Goal: Task Accomplishment & Management: Manage account settings

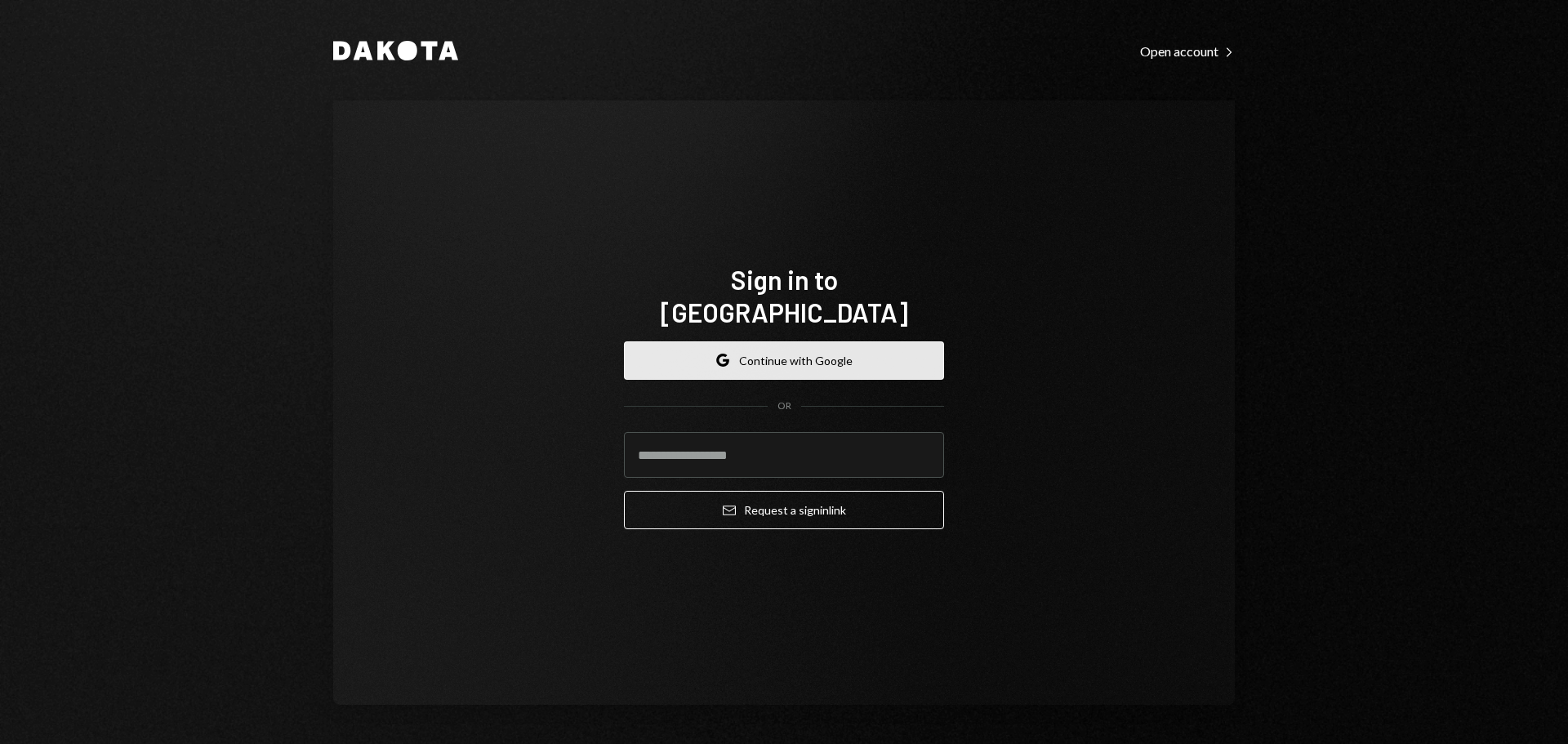
click at [798, 342] on button "Google Continue with Google" at bounding box center [783, 361] width 320 height 38
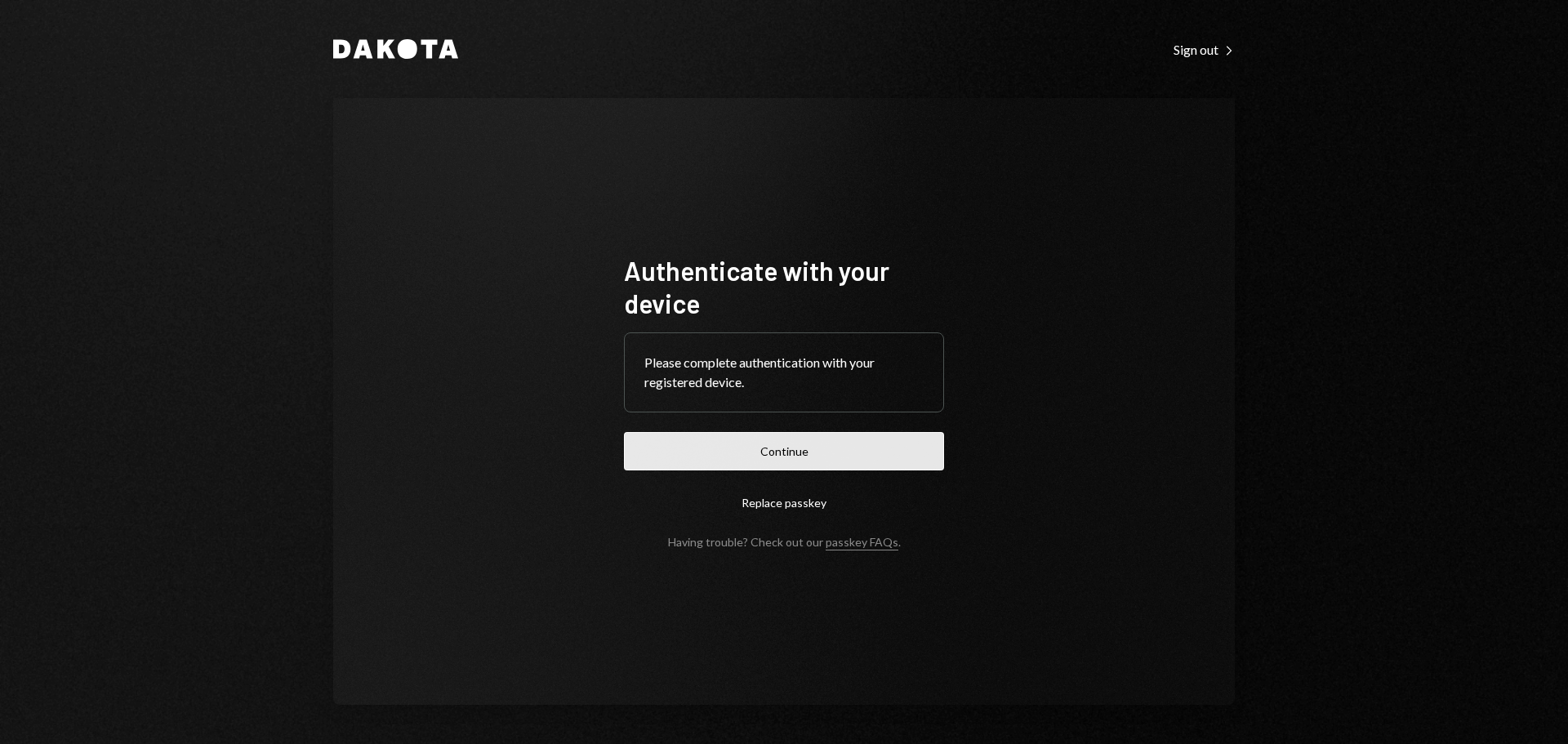
click at [763, 455] on button "Continue" at bounding box center [783, 451] width 320 height 38
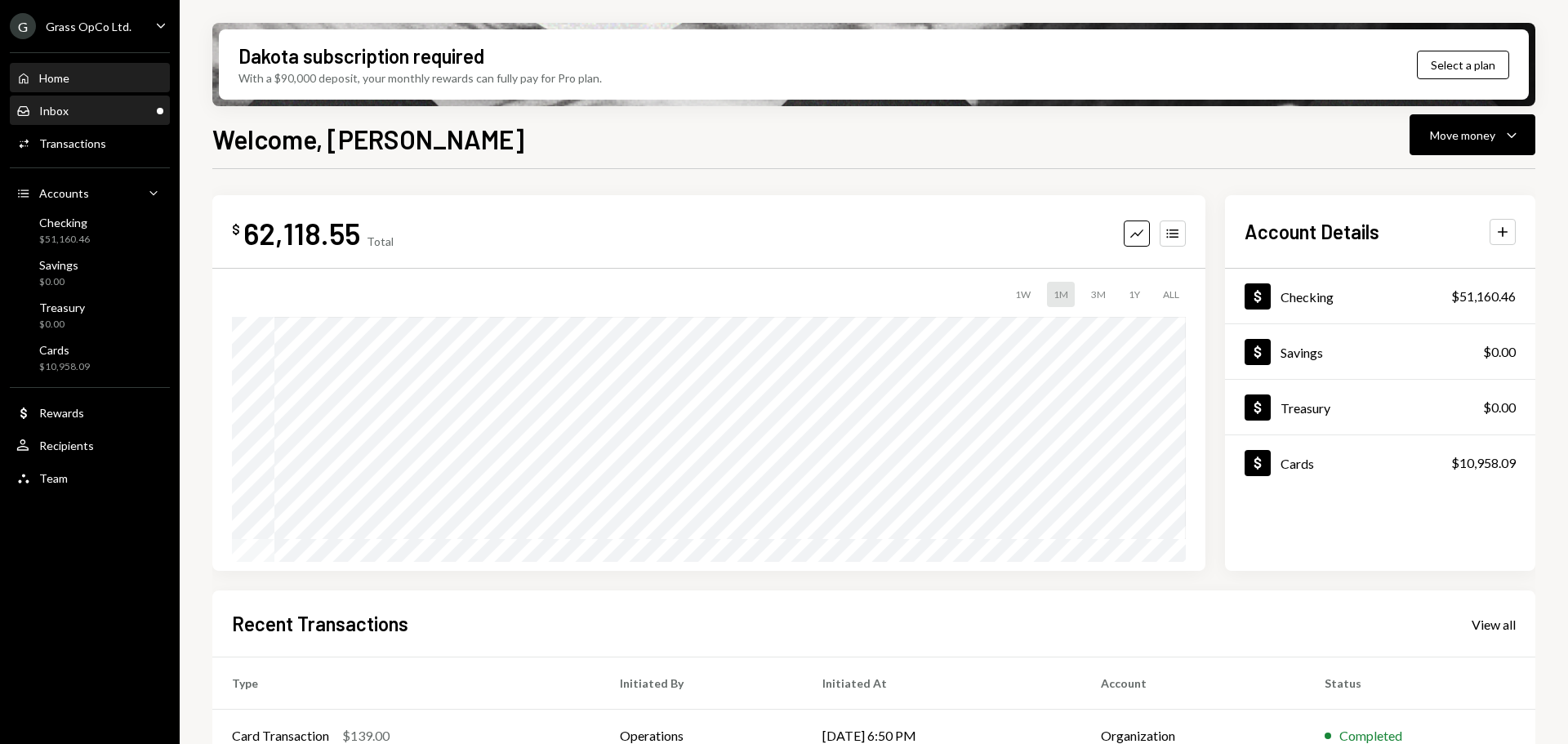
click at [108, 111] on div "Inbox Inbox" at bounding box center [90, 111] width 147 height 14
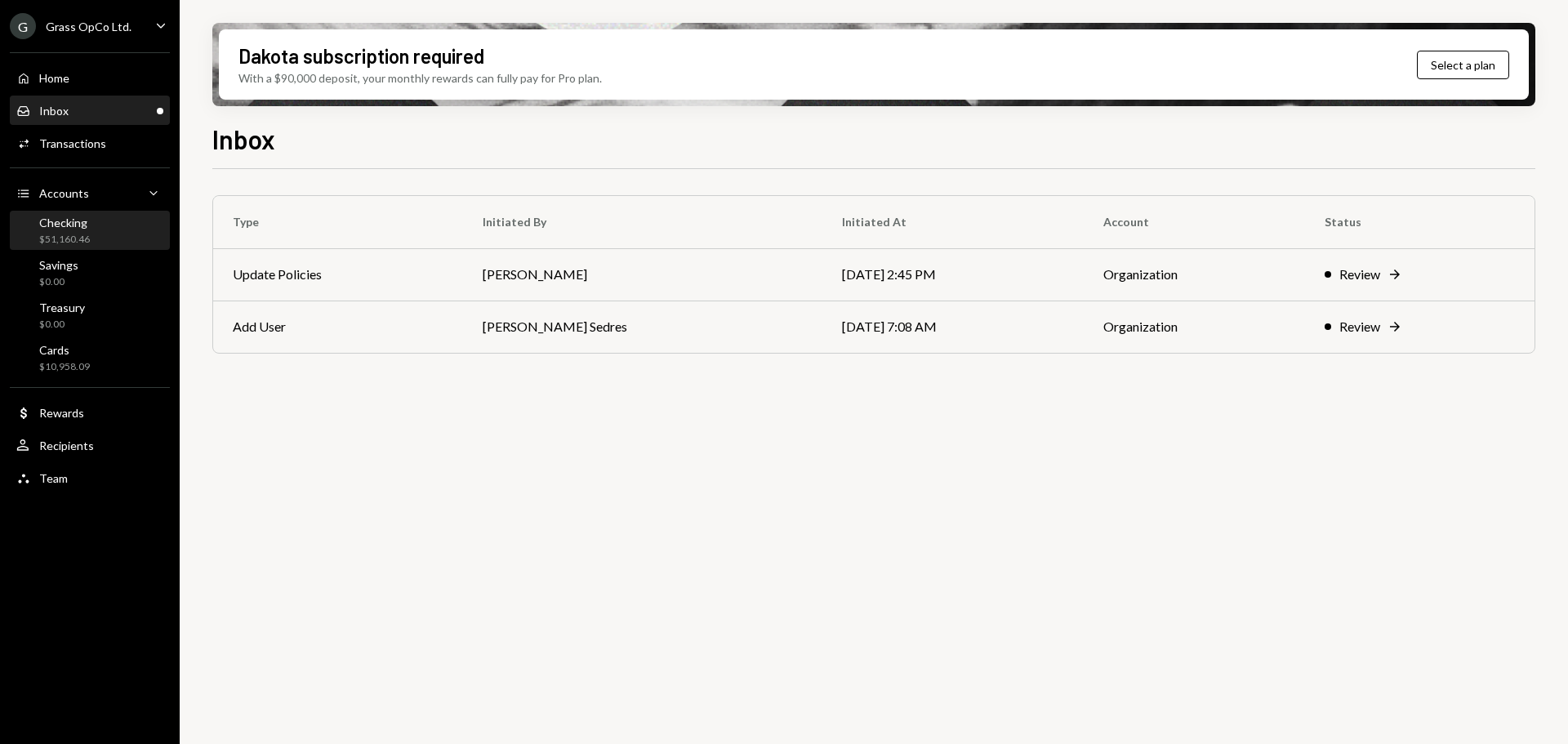
click at [70, 235] on div "$51,160.46" at bounding box center [64, 239] width 51 height 14
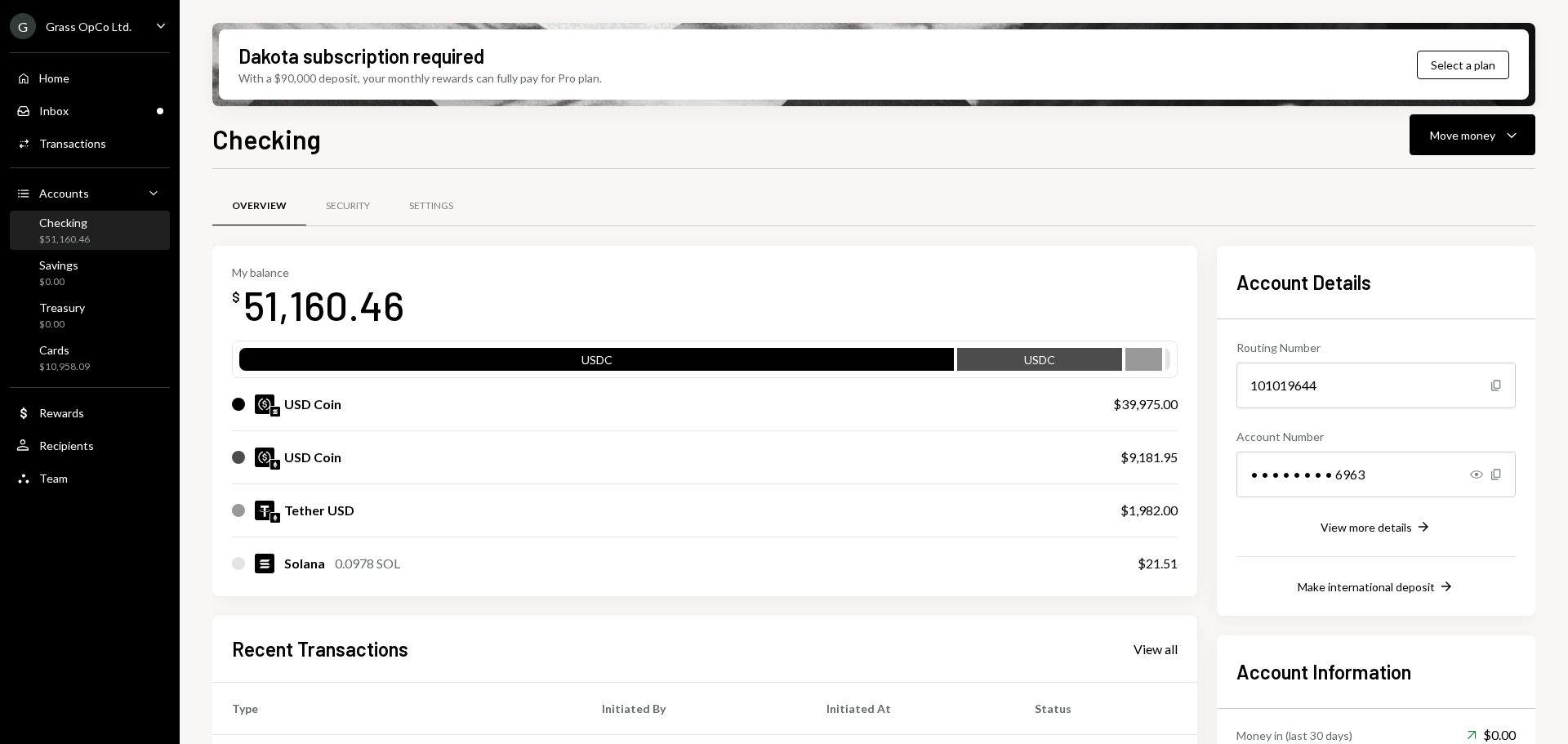
click at [88, 21] on div "Grass OpCo Ltd." at bounding box center [88, 26] width 86 height 14
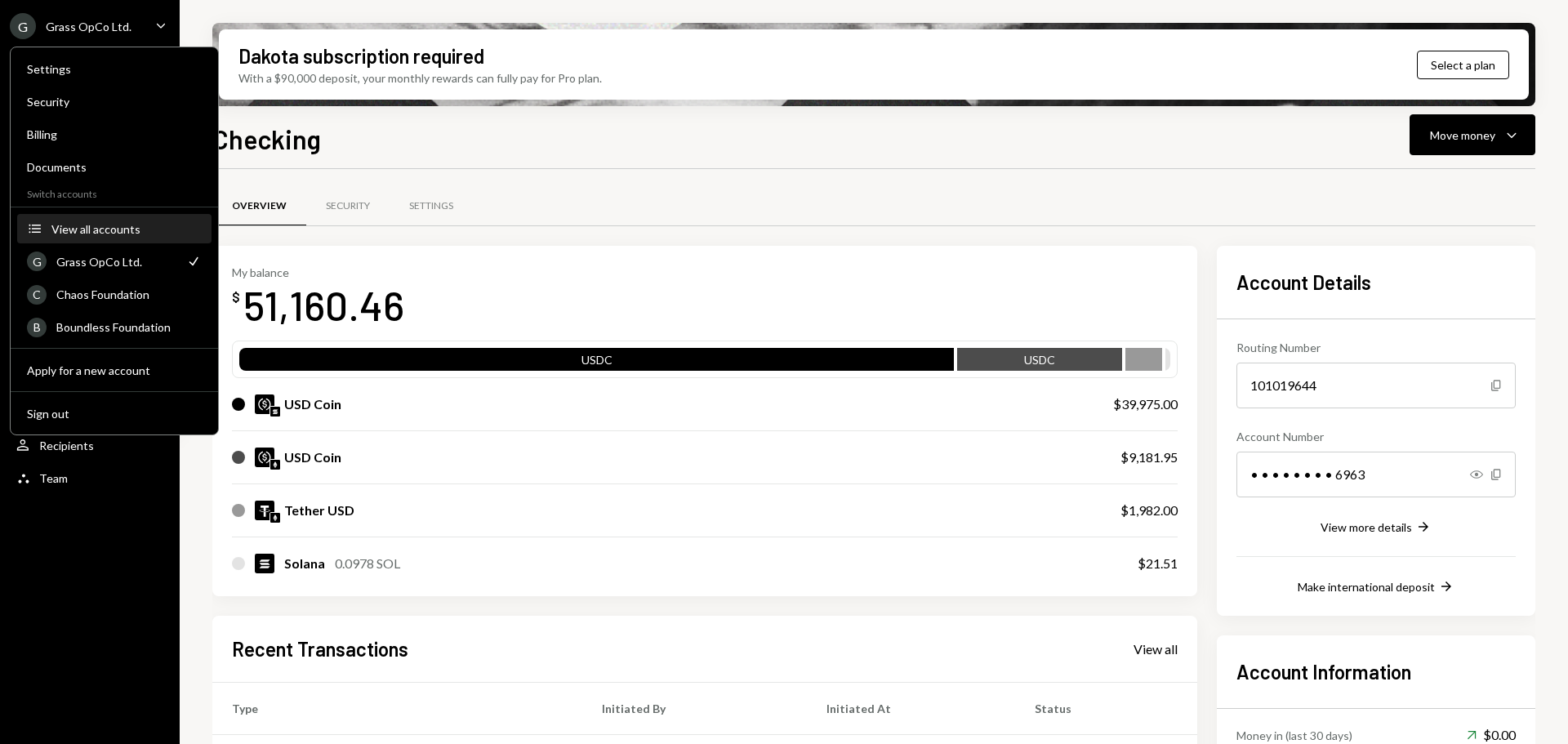
click at [133, 220] on button "Accounts View all accounts" at bounding box center [114, 229] width 194 height 29
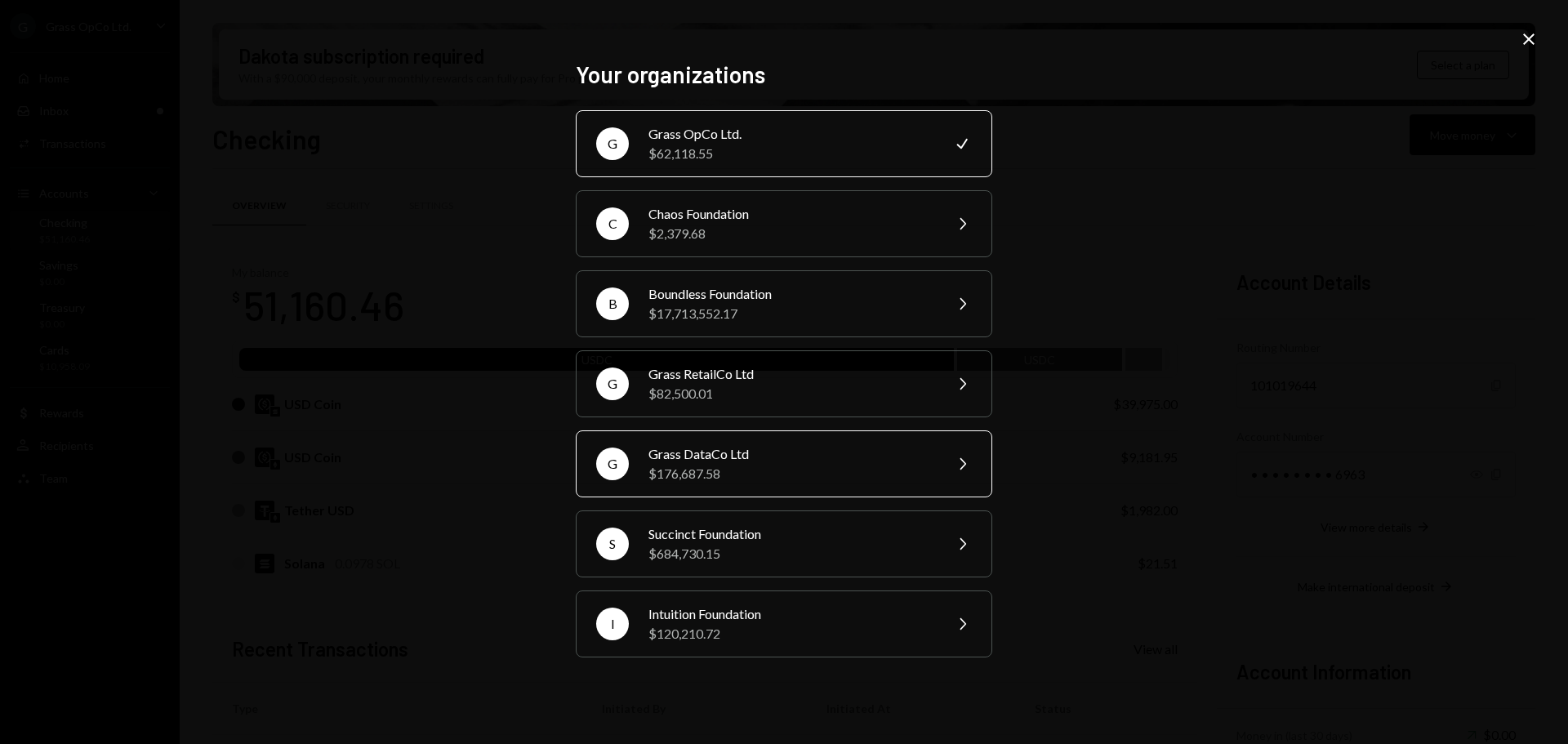
click at [731, 440] on div "G Grass DataCo Ltd $176,687.58 Chevron Right" at bounding box center [783, 464] width 416 height 67
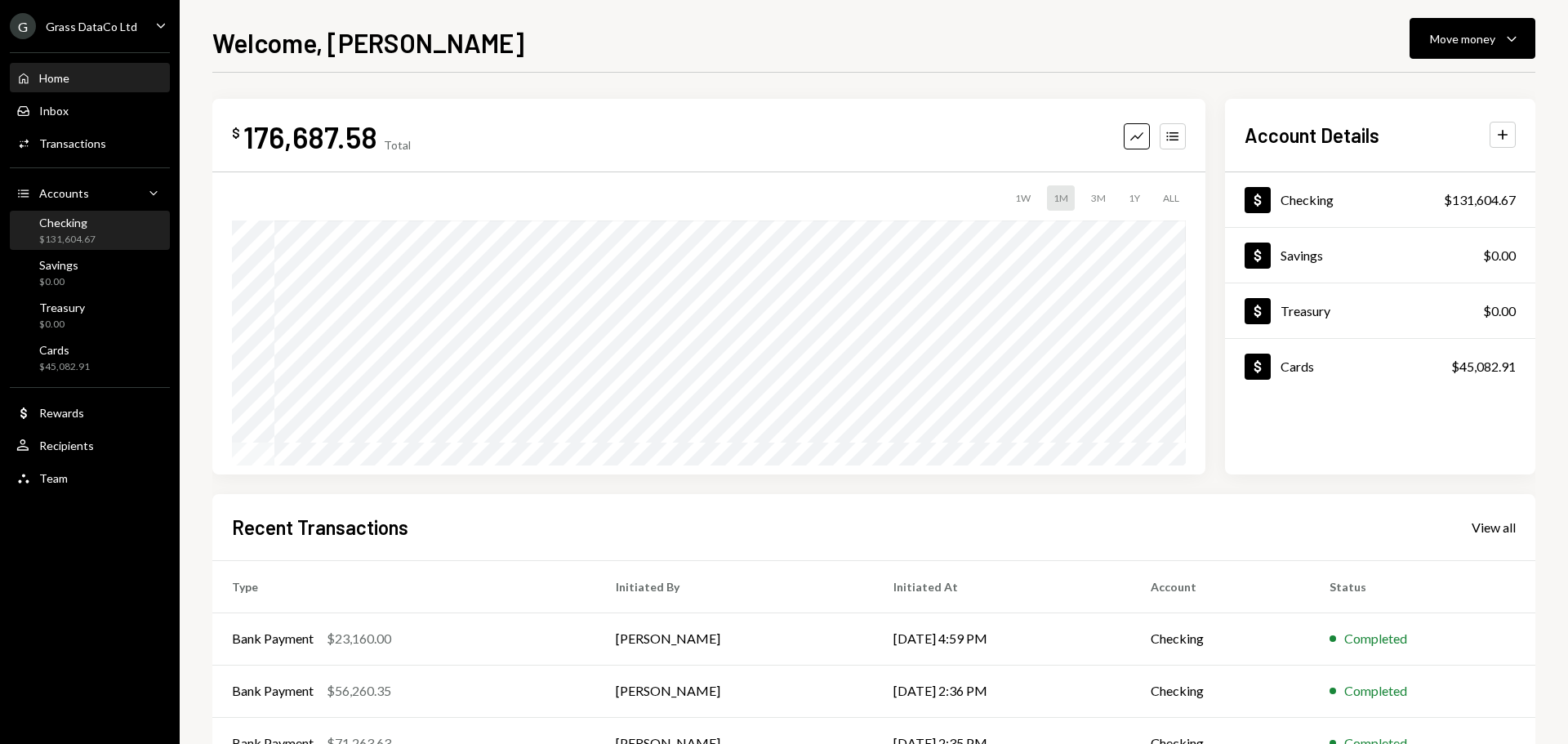
click at [63, 235] on div "$131,604.67" at bounding box center [67, 239] width 56 height 14
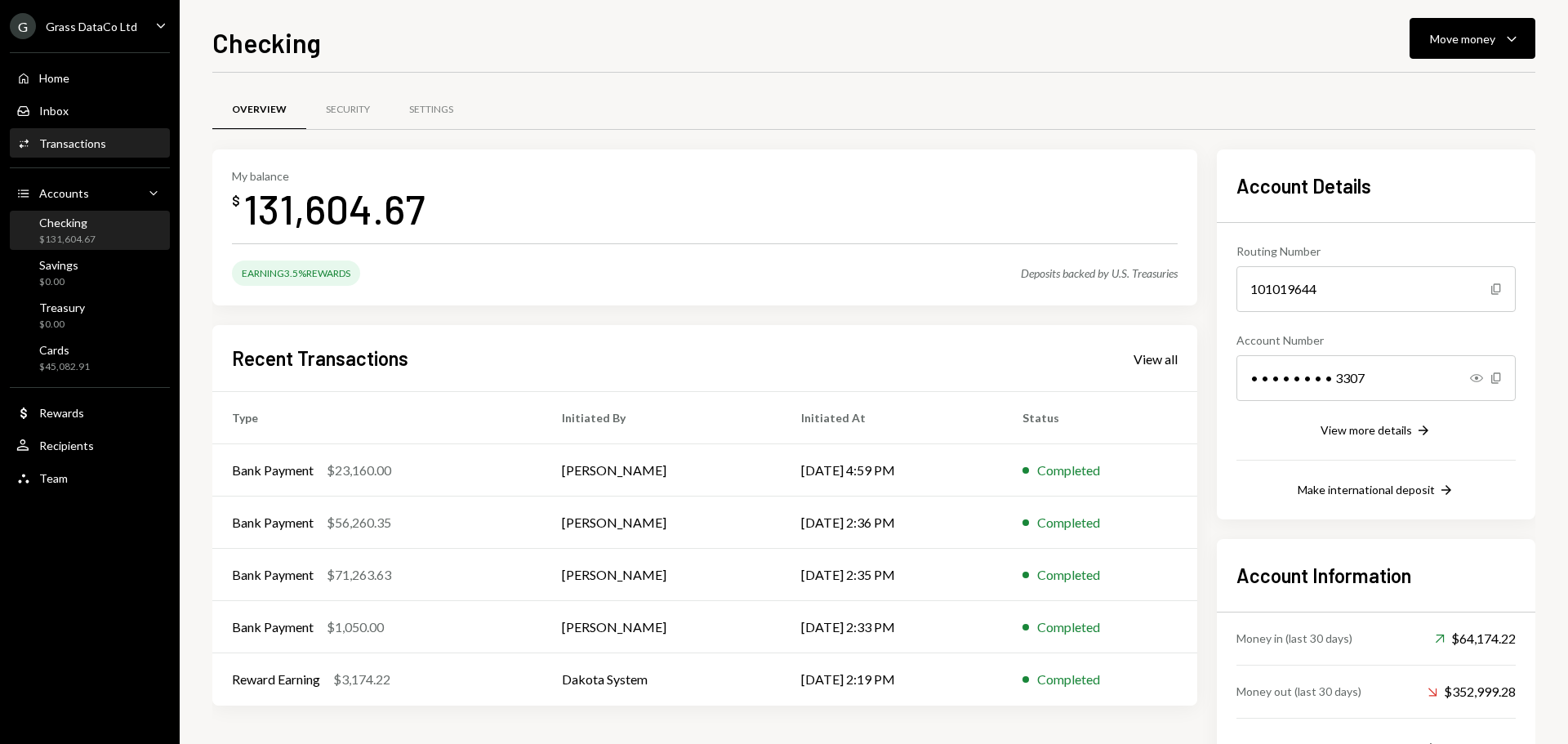
click at [82, 140] on div "Transactions" at bounding box center [73, 142] width 67 height 14
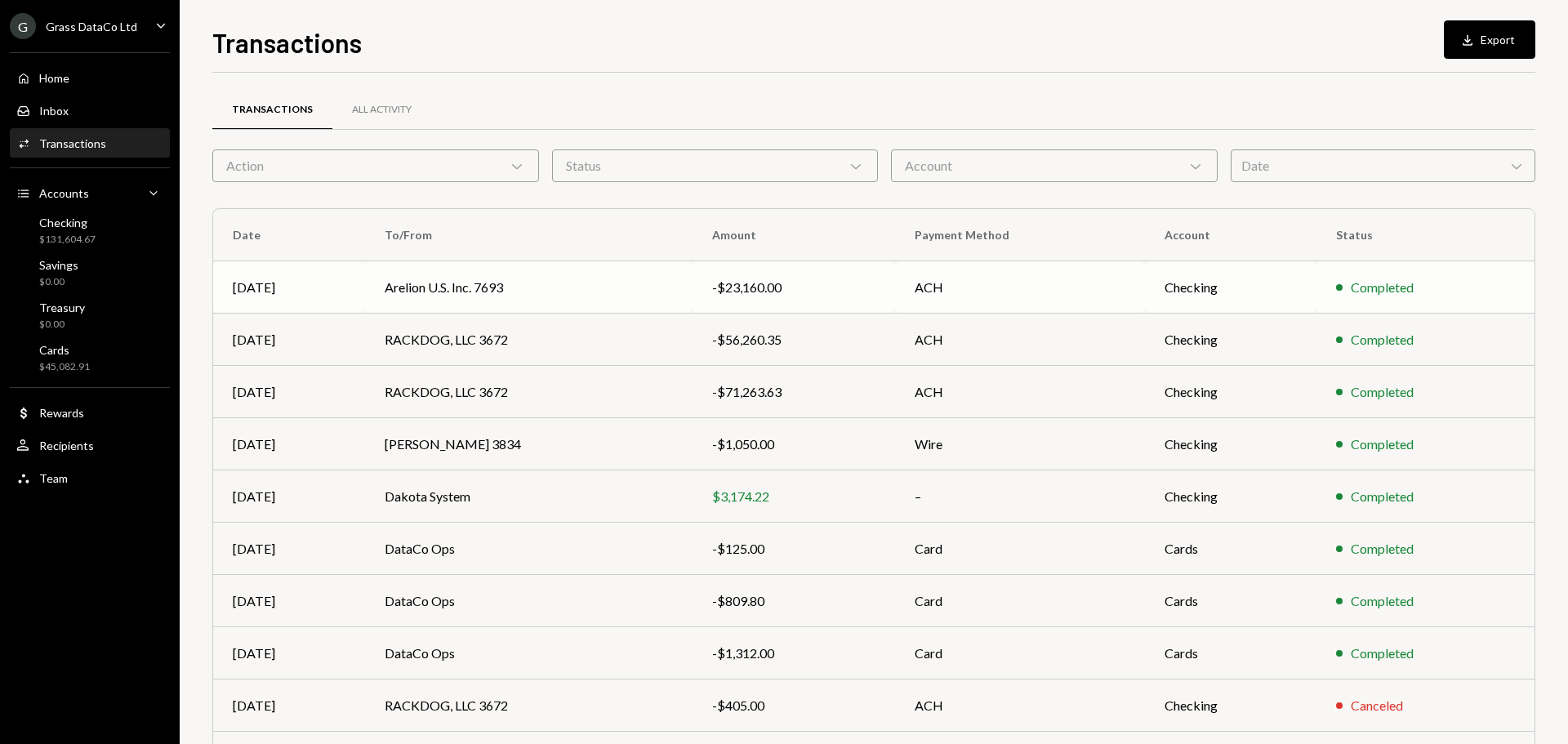
scroll to position [109, 0]
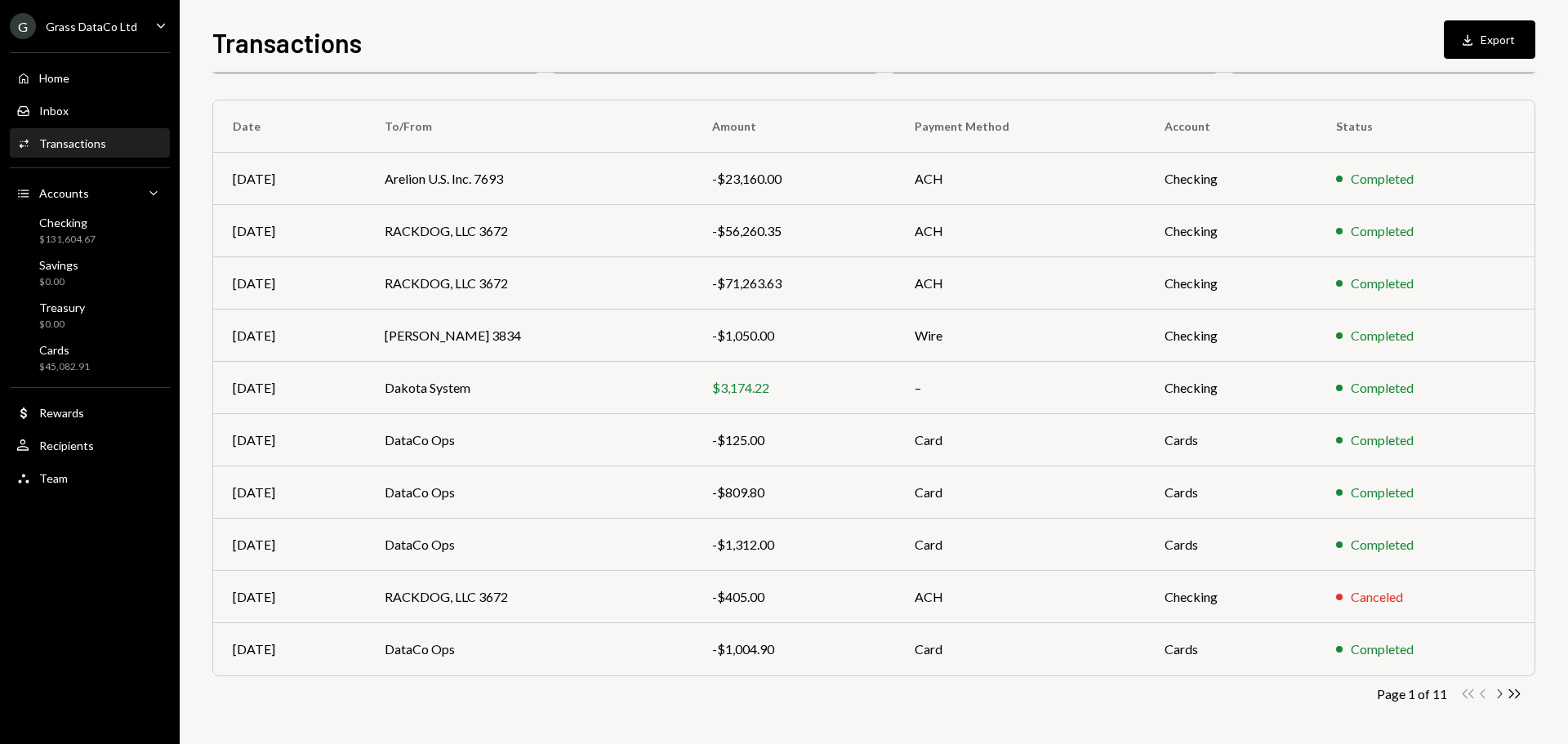
click at [1500, 696] on icon "button" at bounding box center [1499, 693] width 5 height 9
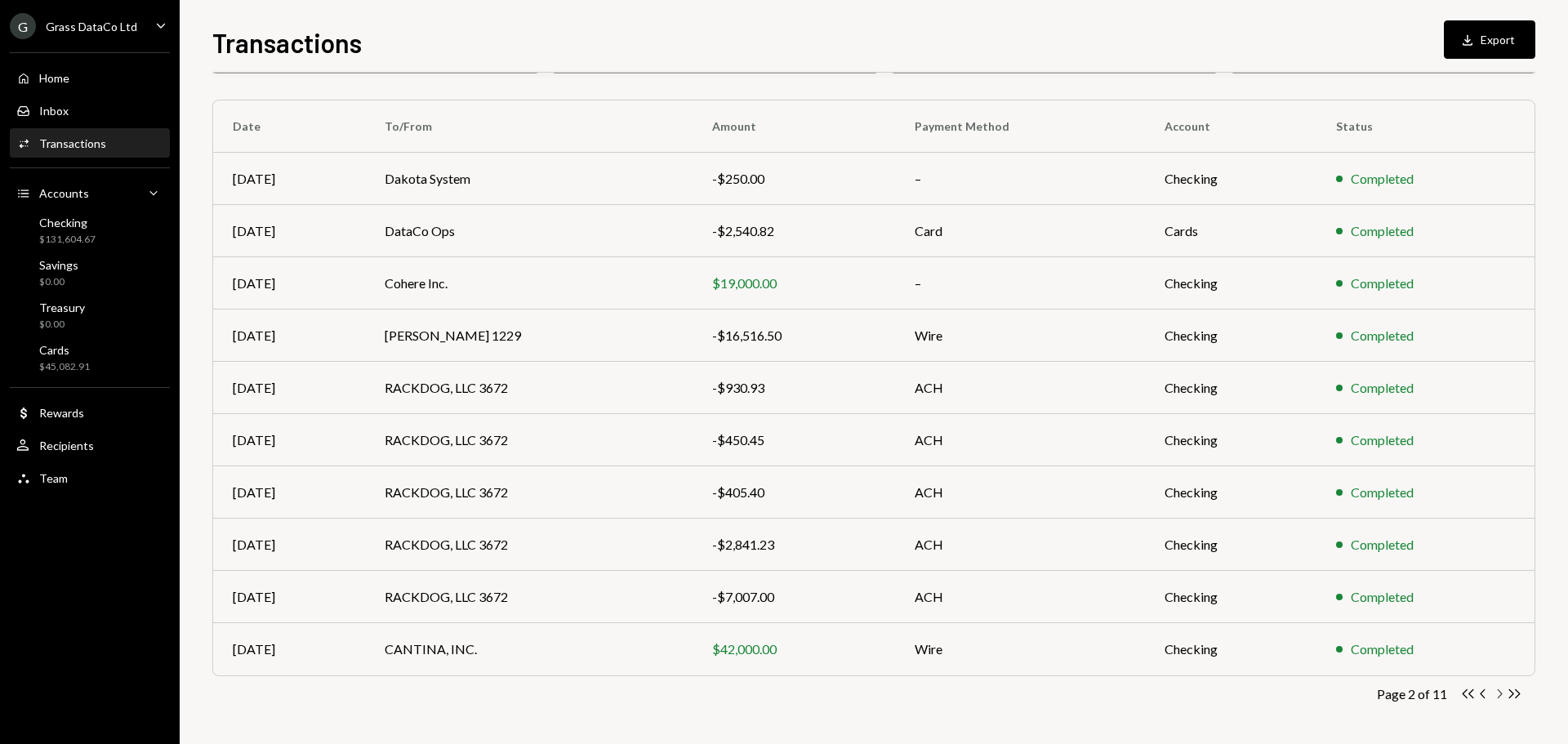
click at [1495, 692] on icon "Chevron Right" at bounding box center [1498, 693] width 15 height 15
click at [1495, 695] on icon "Chevron Right" at bounding box center [1498, 693] width 15 height 15
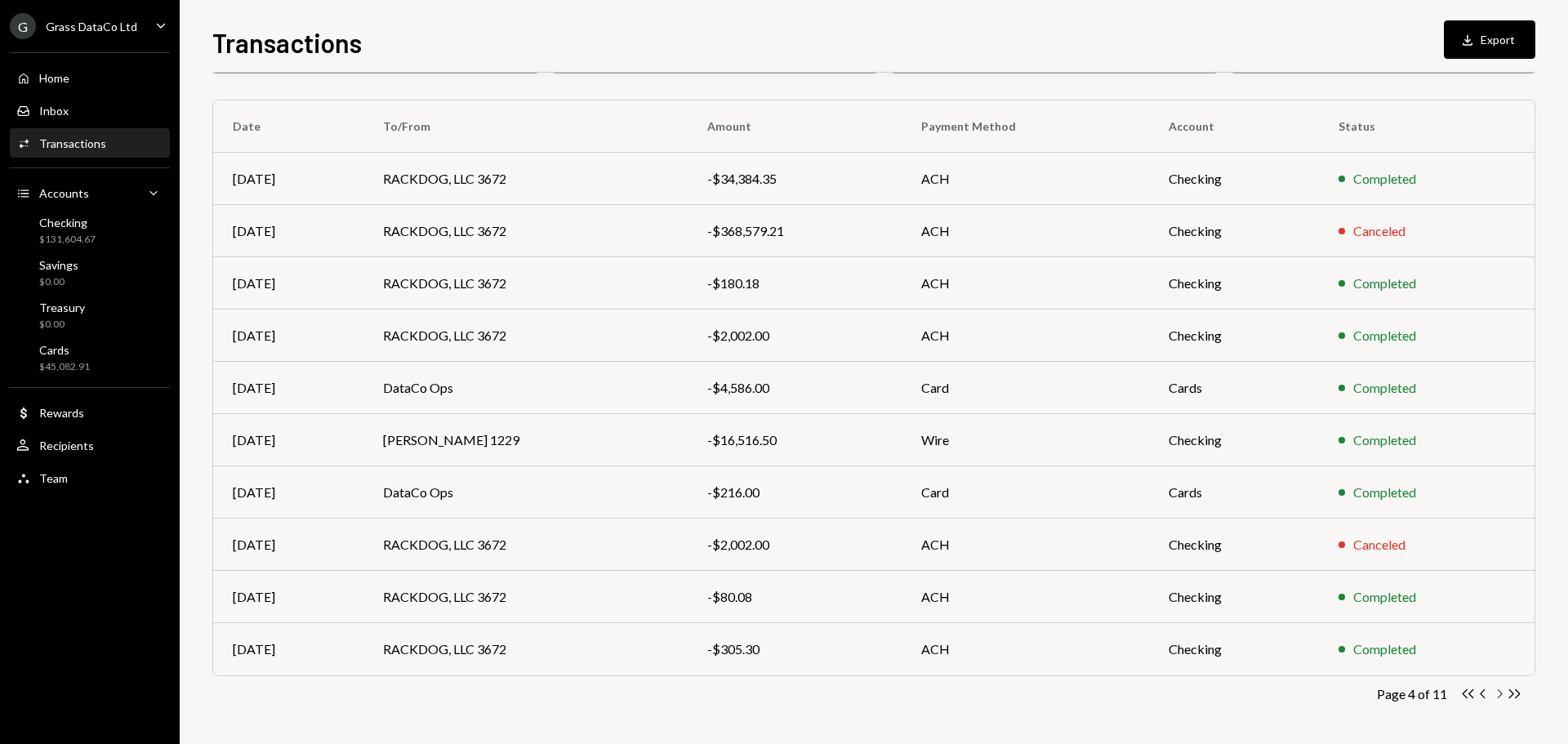
click at [1498, 692] on icon "Chevron Right" at bounding box center [1498, 693] width 15 height 15
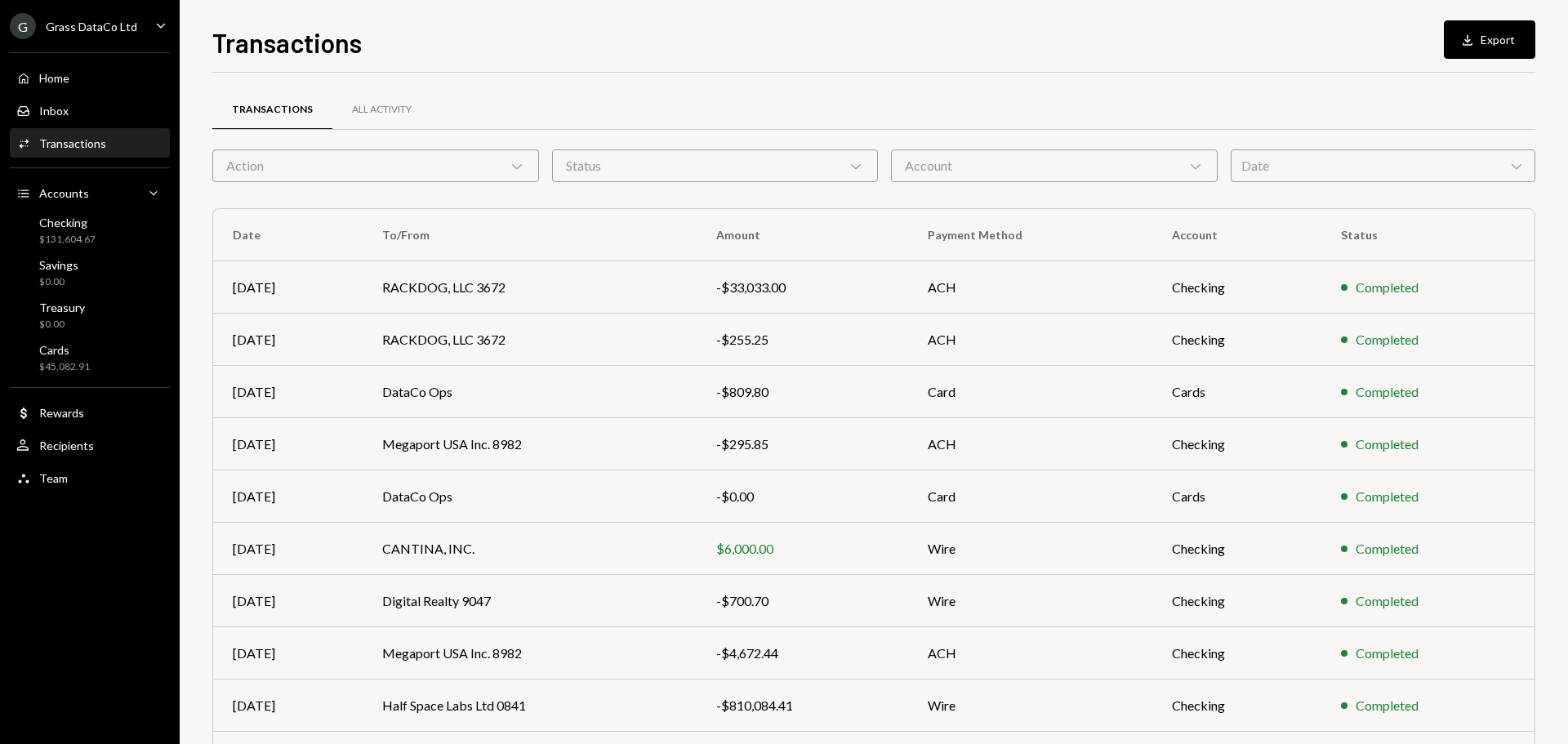
scroll to position [82, 0]
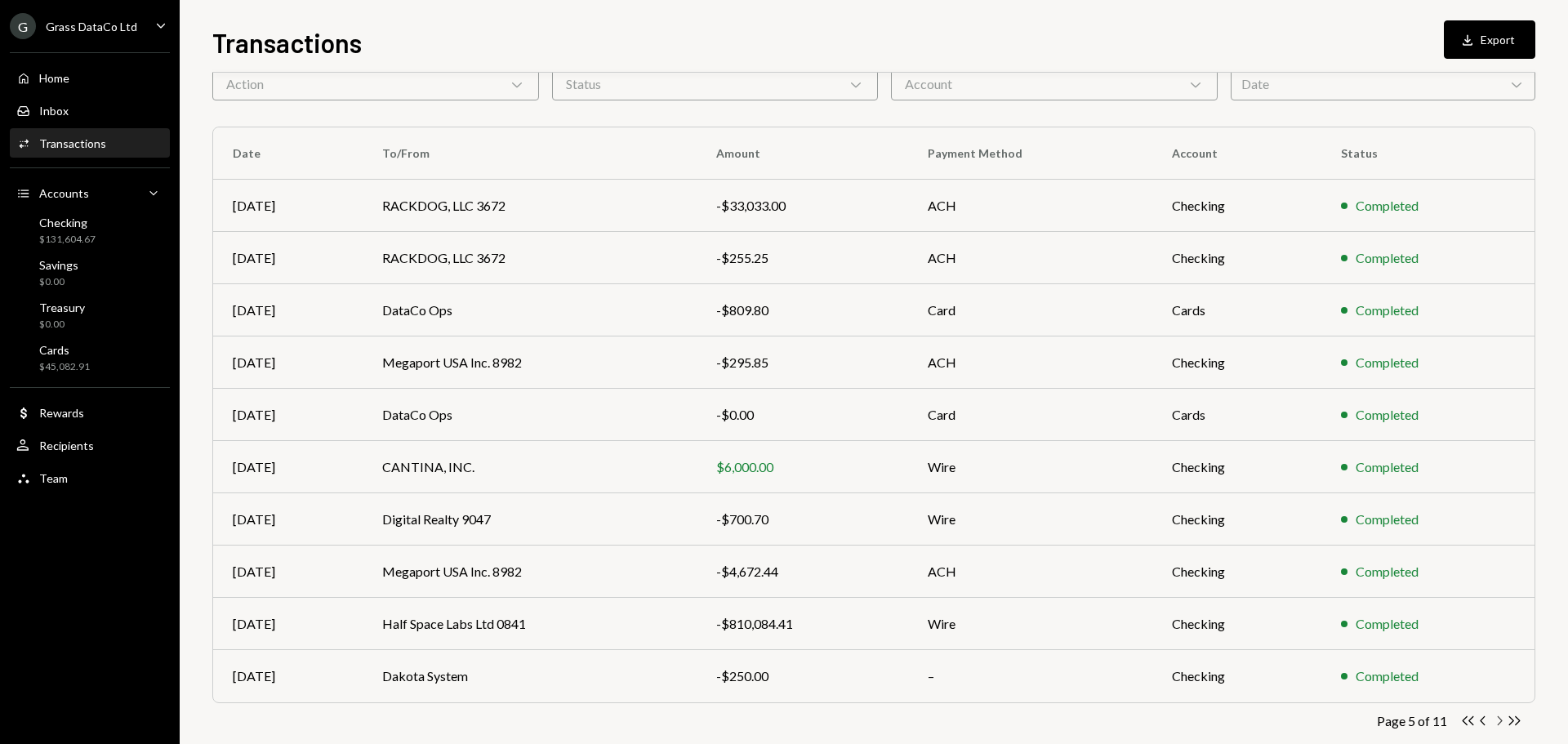
click at [1499, 720] on icon "Chevron Right" at bounding box center [1498, 720] width 15 height 15
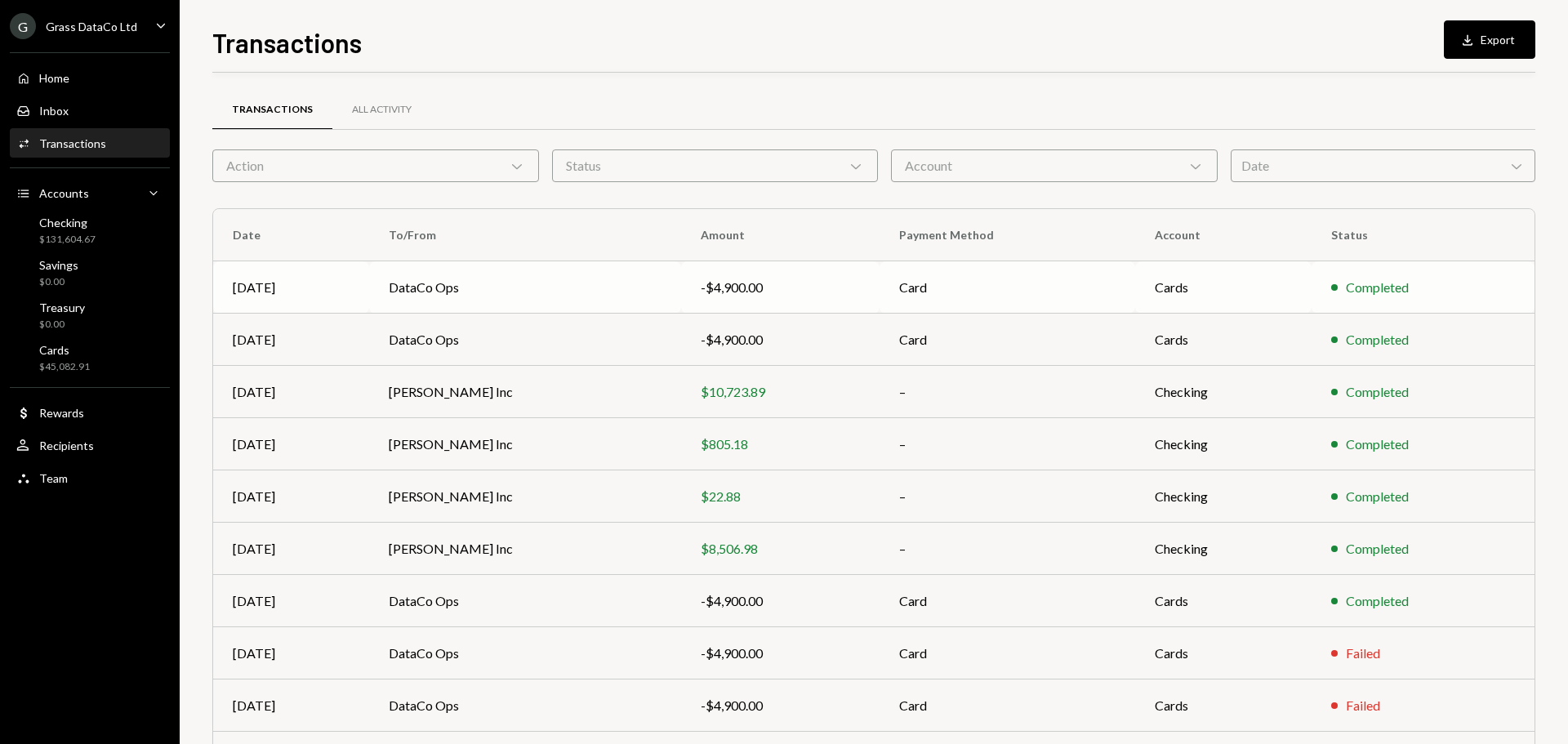
scroll to position [109, 0]
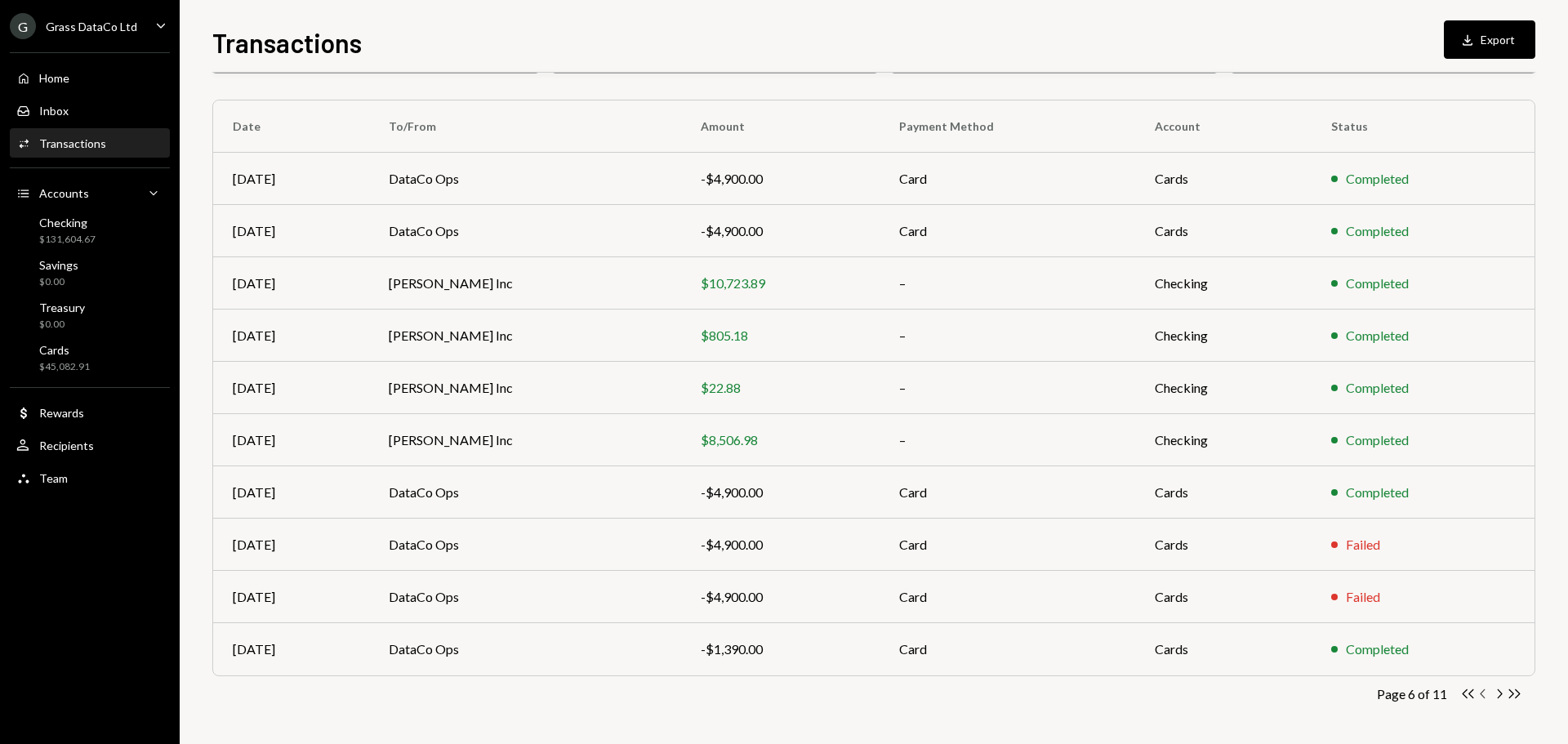
click at [1485, 693] on icon "Chevron Left" at bounding box center [1483, 693] width 15 height 15
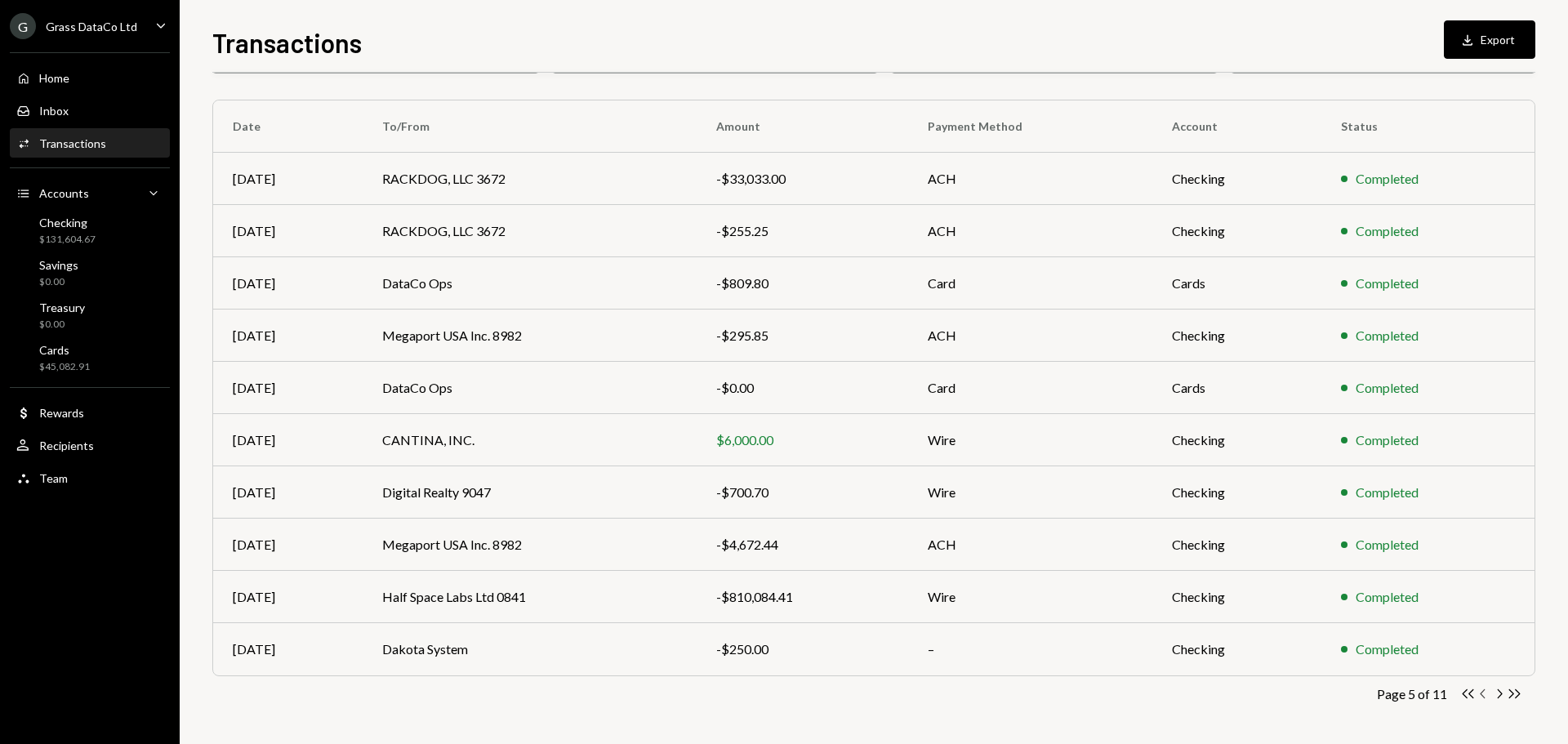
click at [1486, 693] on icon "Chevron Left" at bounding box center [1483, 693] width 15 height 15
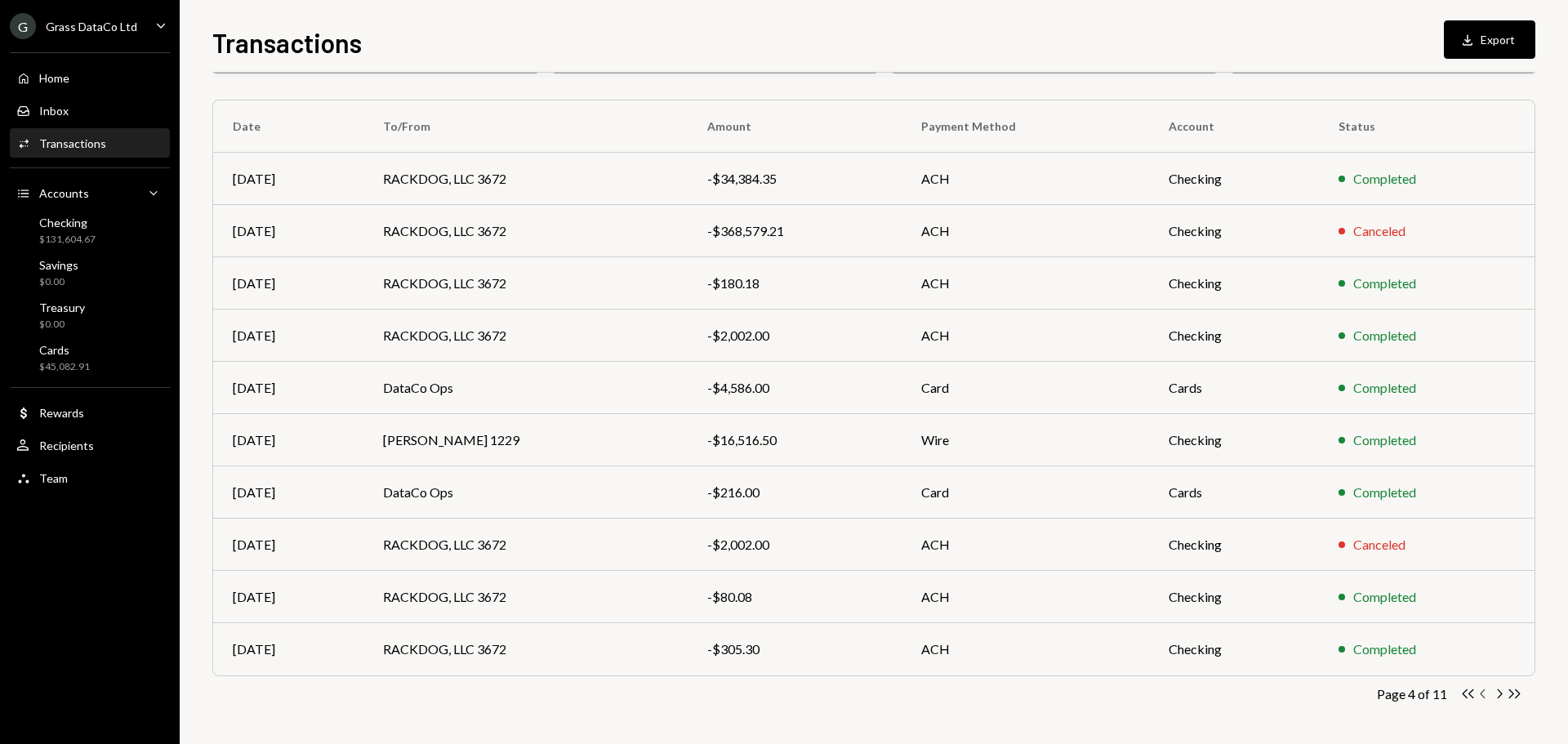
click at [1486, 693] on icon "Chevron Left" at bounding box center [1483, 693] width 15 height 15
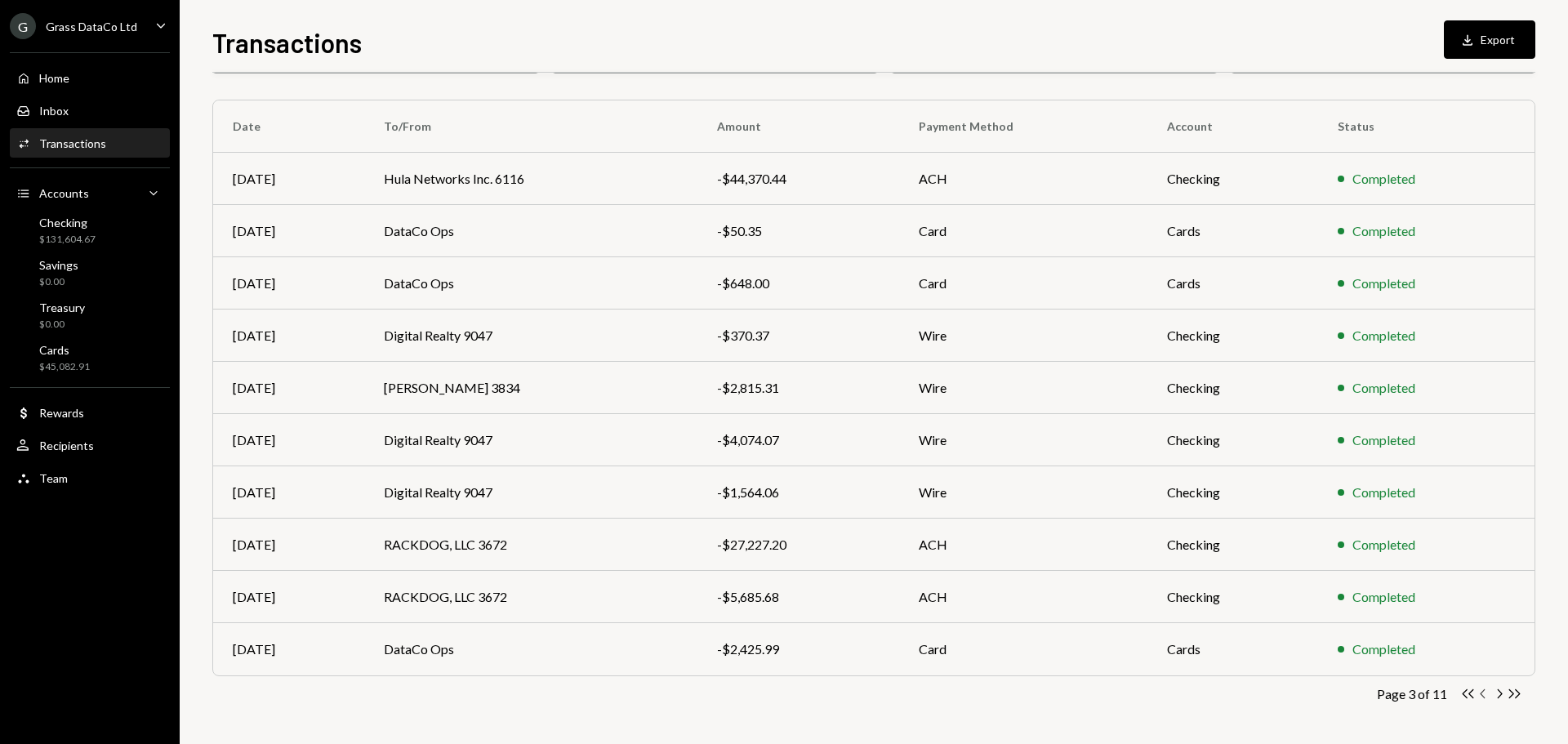
click at [1486, 693] on icon "Chevron Left" at bounding box center [1483, 693] width 15 height 15
